Goal: Task Accomplishment & Management: Manage account settings

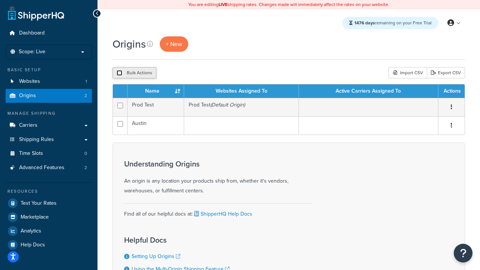
click at [119, 73] on input "checkbox" at bounding box center [120, 73] width 6 height 6
checkbox input "true"
click at [199, 73] on button "Delete" at bounding box center [200, 72] width 26 height 11
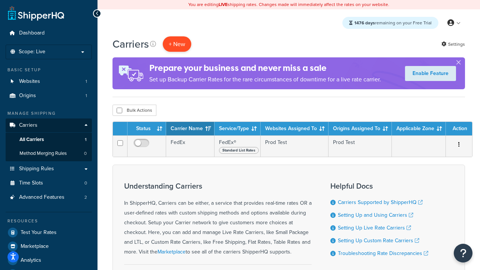
click at [177, 44] on button "+ New" at bounding box center [177, 43] width 28 height 15
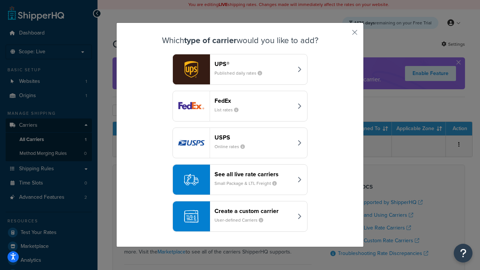
click at [240, 106] on div "FedEx List rates" at bounding box center [253, 106] width 78 height 18
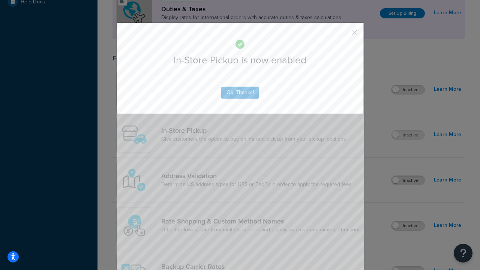
click at [343, 35] on button "button" at bounding box center [344, 35] width 2 height 2
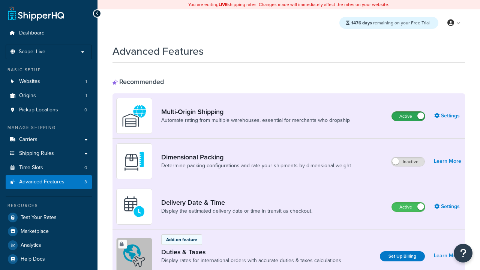
click at [408, 116] on label "Active" at bounding box center [408, 116] width 33 height 9
click at [408, 207] on label "Active" at bounding box center [408, 206] width 33 height 9
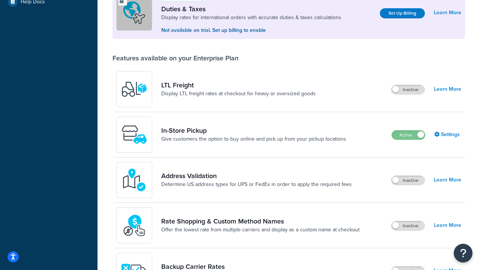
scroll to position [229, 0]
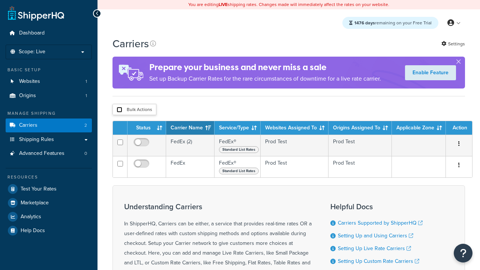
click at [119, 111] on input "checkbox" at bounding box center [120, 110] width 6 height 6
checkbox input "true"
click at [0, 0] on button "Delete" at bounding box center [0, 0] width 0 height 0
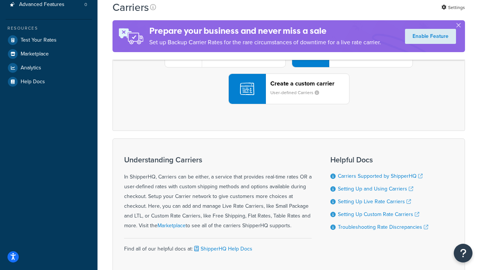
click at [289, 104] on div "UPS® Published daily rates FedEx List rates USPS Online rates See all live rate…" at bounding box center [288, 52] width 337 height 104
click at [373, 13] on header "FedEx" at bounding box center [373, 9] width 79 height 7
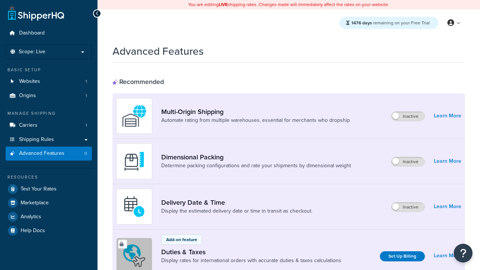
click at [408, 116] on label "Inactive" at bounding box center [407, 116] width 33 height 9
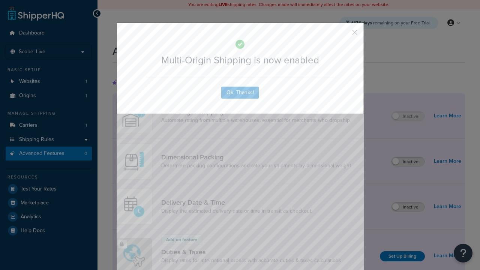
click at [343, 35] on button "button" at bounding box center [344, 35] width 2 height 2
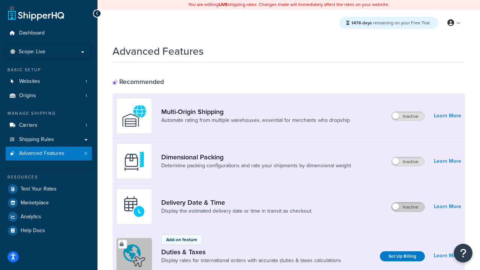
click at [408, 207] on label "Inactive" at bounding box center [407, 206] width 33 height 9
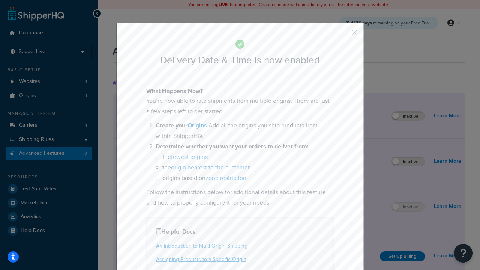
click at [343, 35] on button "button" at bounding box center [344, 35] width 2 height 2
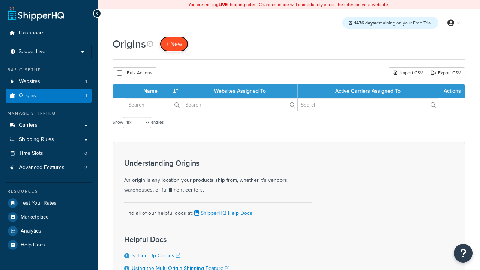
click at [174, 44] on span "+ New" at bounding box center [174, 44] width 16 height 9
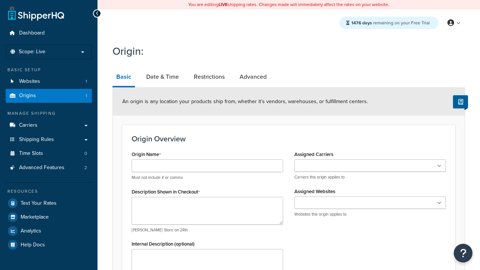
click at [123, 78] on link "Basic" at bounding box center [123, 77] width 22 height 19
click at [162, 77] on link "Date & Time" at bounding box center [162, 77] width 40 height 18
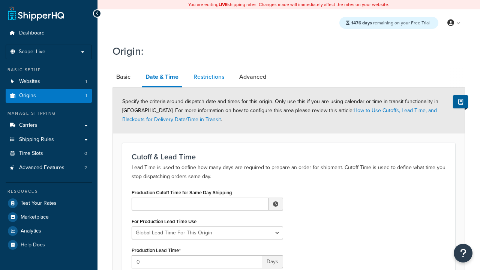
click at [209, 77] on link "Restrictions" at bounding box center [209, 77] width 38 height 18
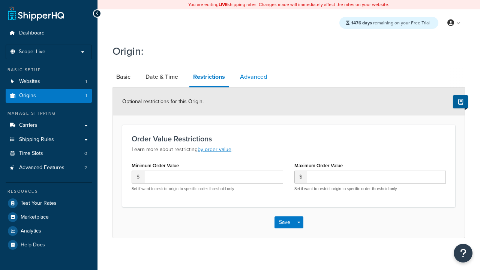
click at [262, 77] on link "Advanced" at bounding box center [253, 77] width 34 height 18
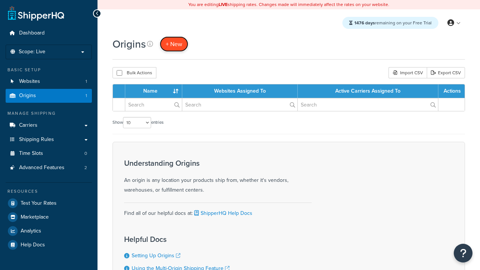
click at [174, 44] on span "+ New" at bounding box center [174, 44] width 16 height 9
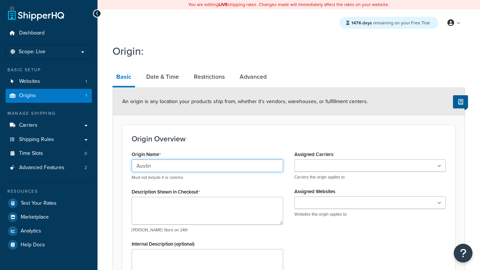
type input "Austin"
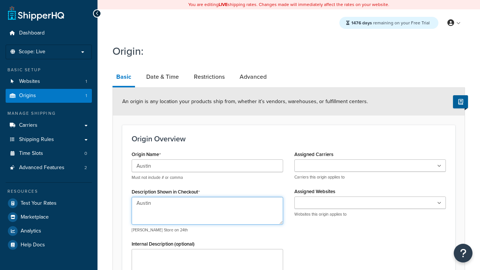
type textarea "Austin"
type input "Test Street"
type input "Austin"
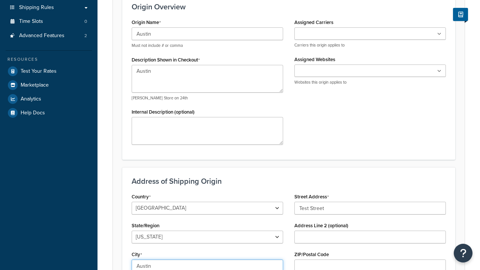
select select "43"
type input "Austin"
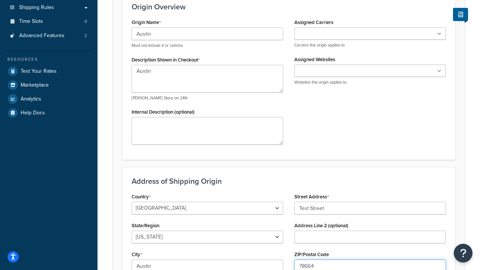
type input "78664"
